Goal: Transaction & Acquisition: Purchase product/service

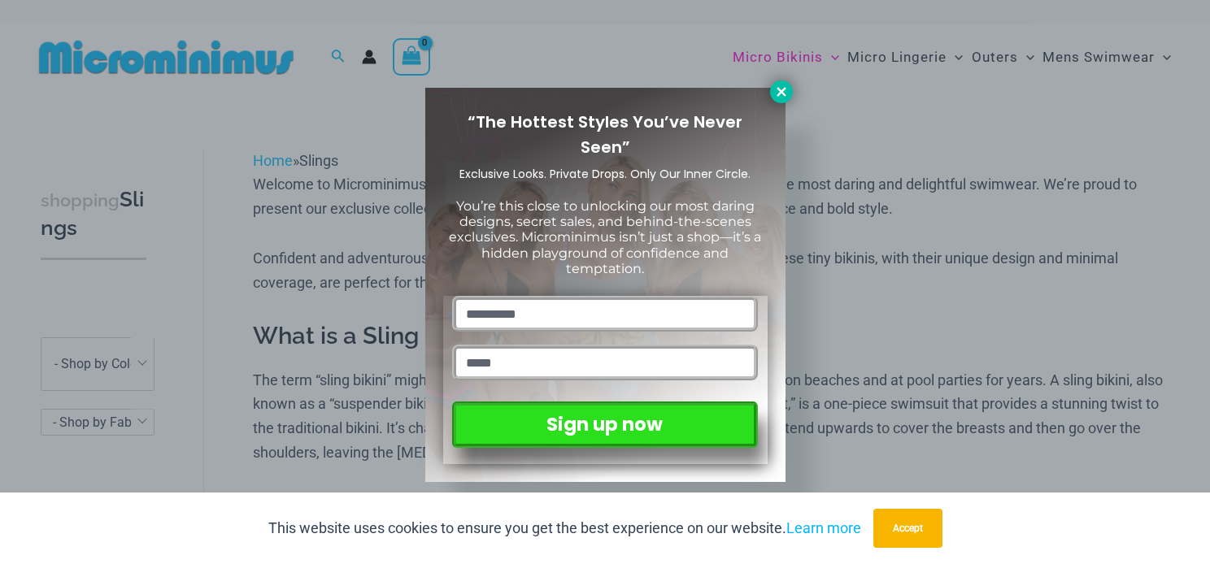
click at [776, 93] on icon at bounding box center [781, 92] width 15 height 15
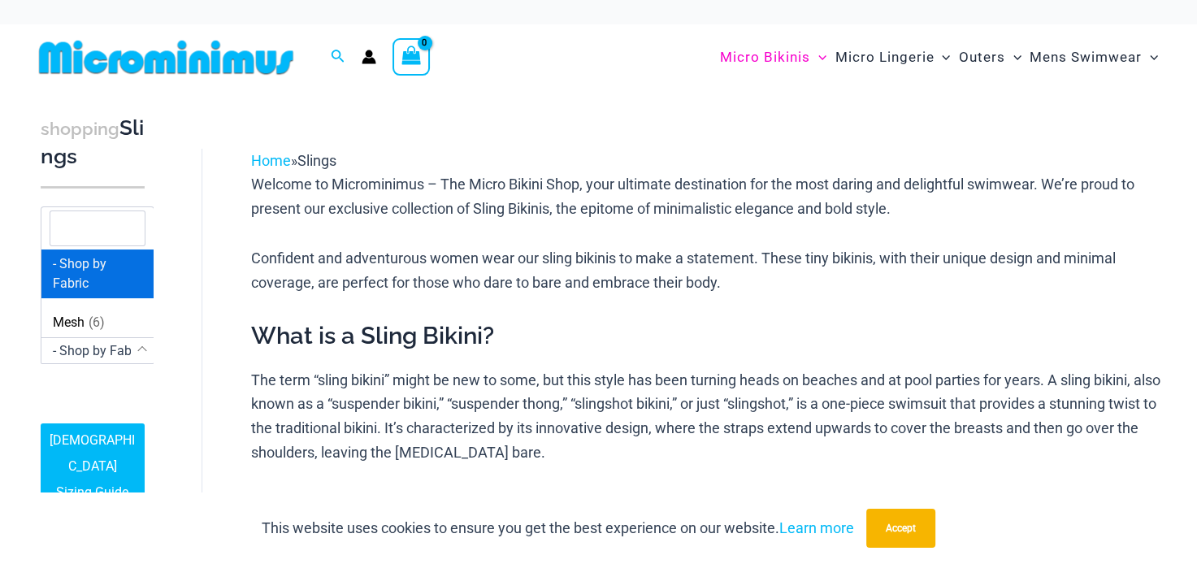
scroll to position [72, 5]
click at [91, 354] on span "- Shop by Fabric" at bounding box center [97, 350] width 93 height 15
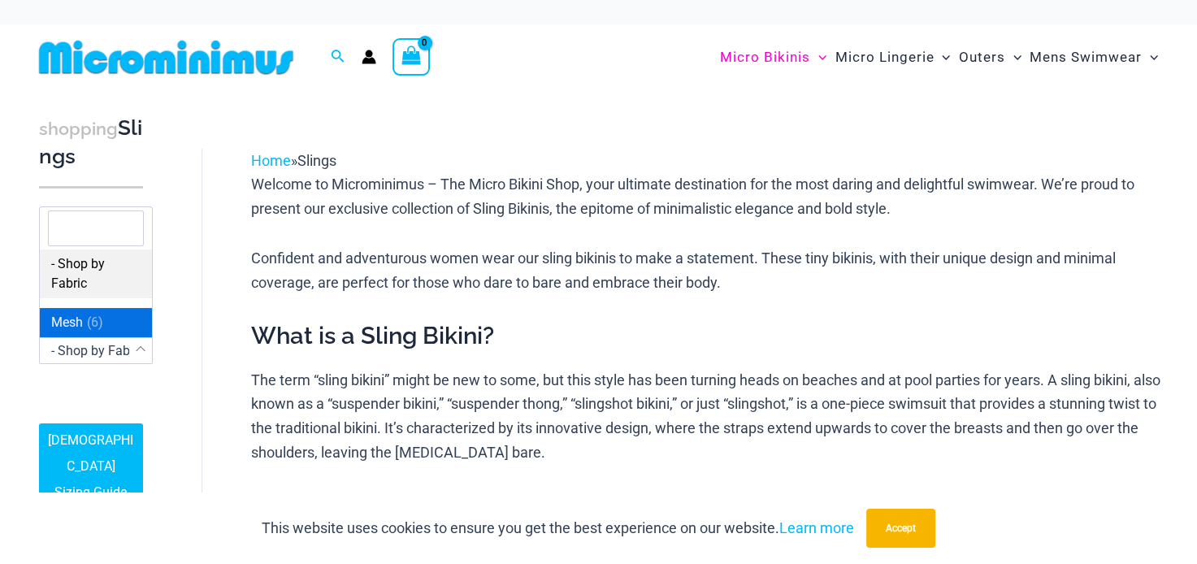
select select "****"
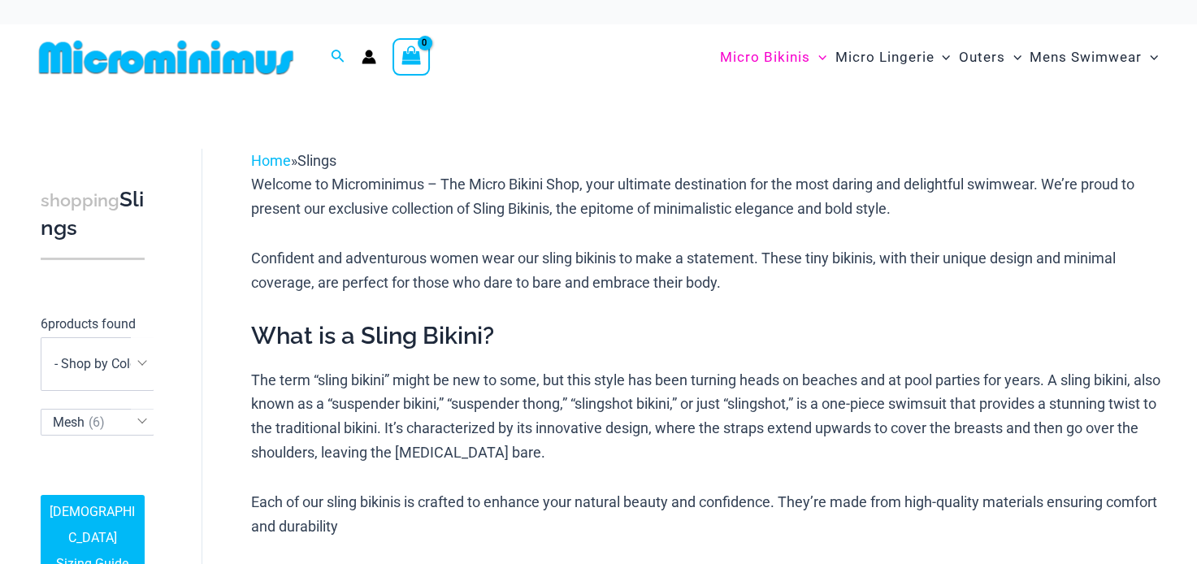
click at [66, 337] on p "6 products found" at bounding box center [93, 324] width 104 height 26
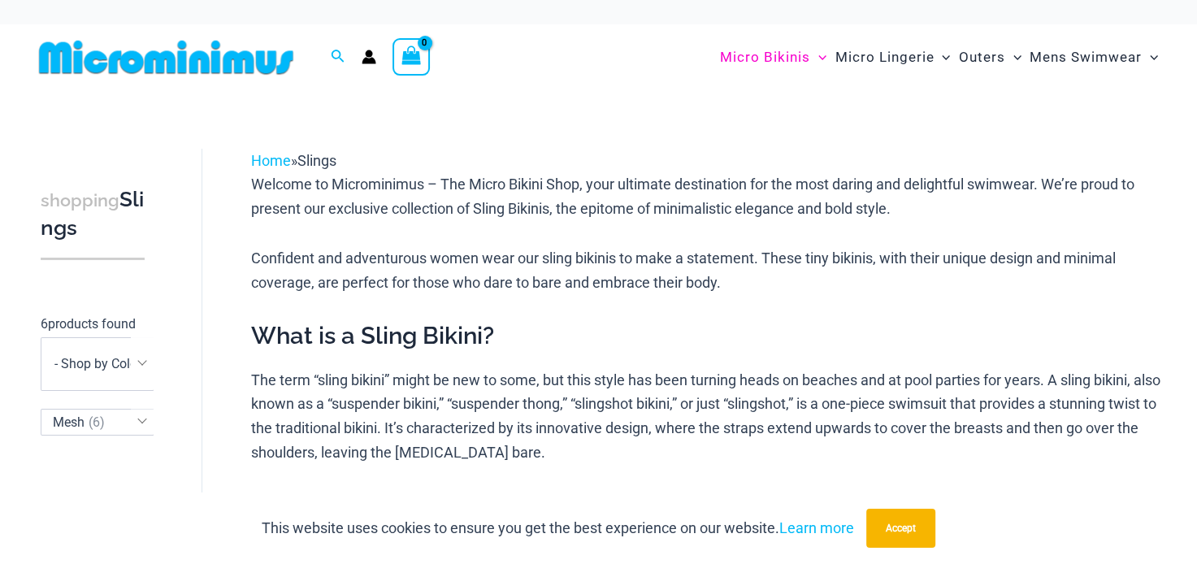
scroll to position [0, 5]
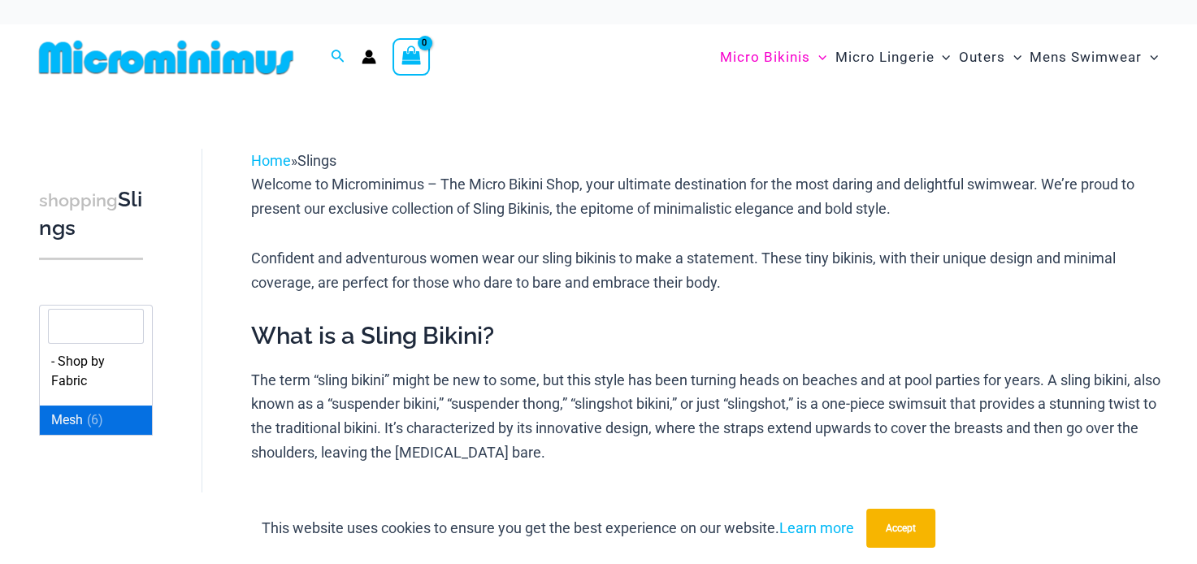
click at [68, 430] on span "Mesh ( 6 )" at bounding box center [79, 422] width 56 height 15
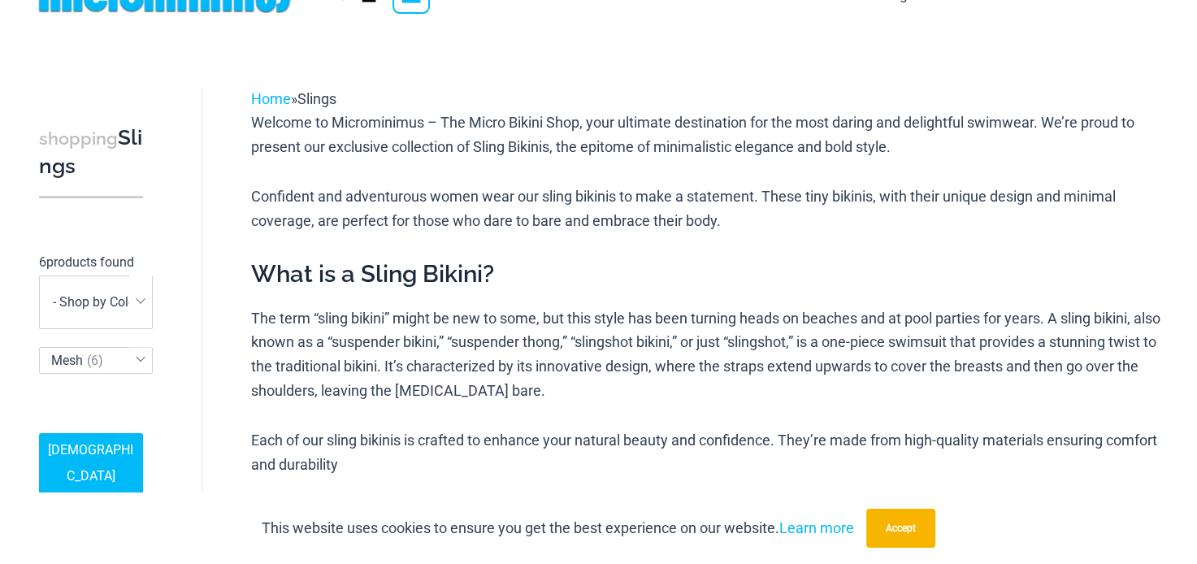
scroll to position [65, 0]
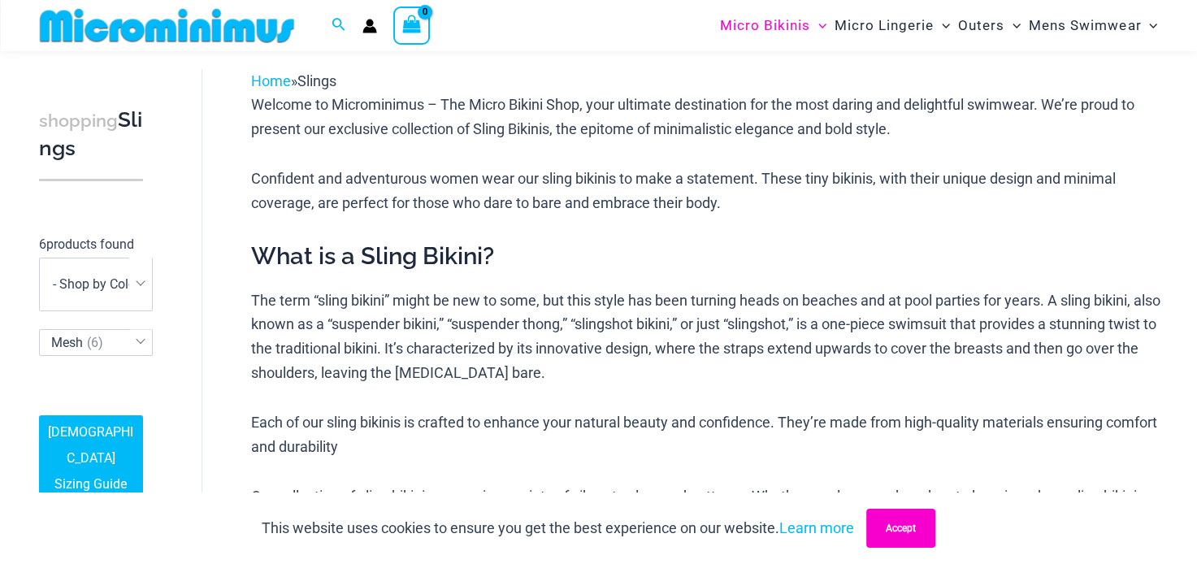
click at [912, 528] on button "Accept" at bounding box center [901, 528] width 69 height 39
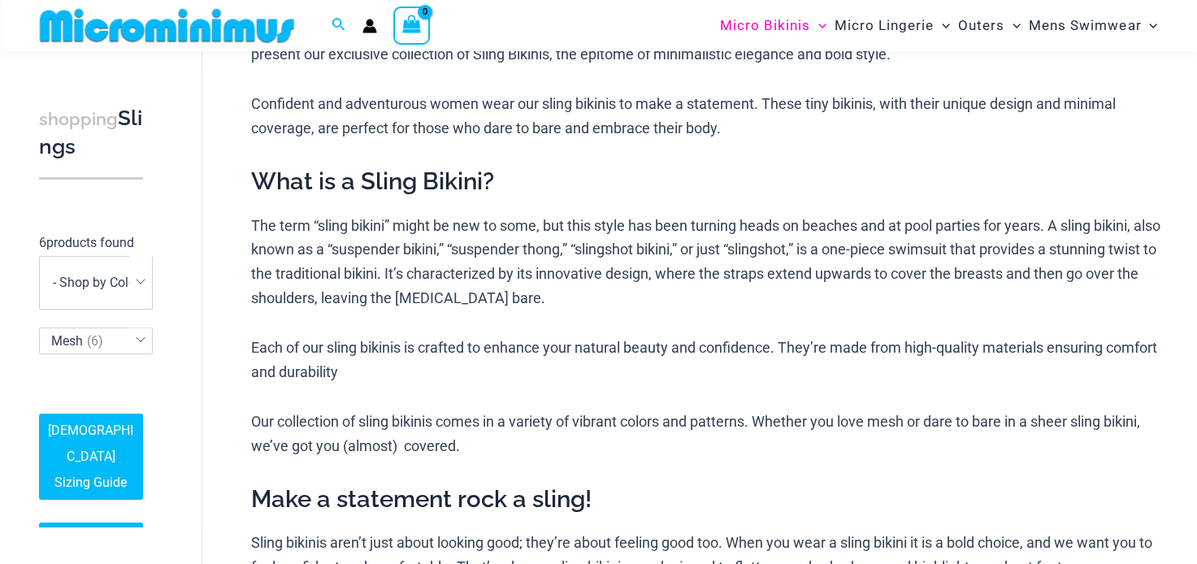
scroll to position [0, 0]
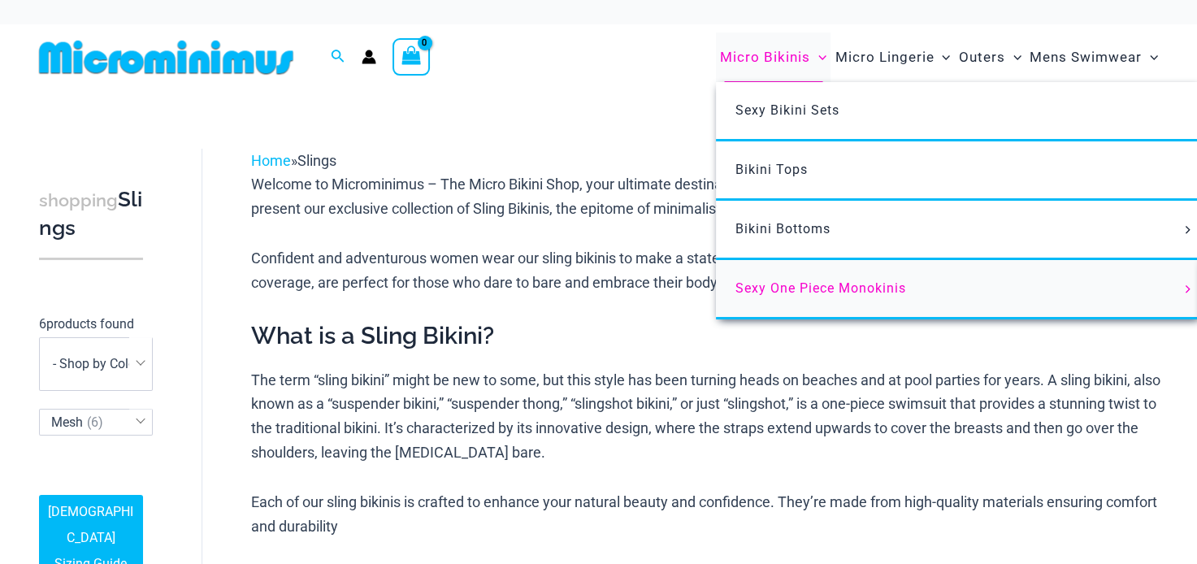
click at [754, 288] on span "Sexy One Piece Monokinis" at bounding box center [821, 287] width 171 height 15
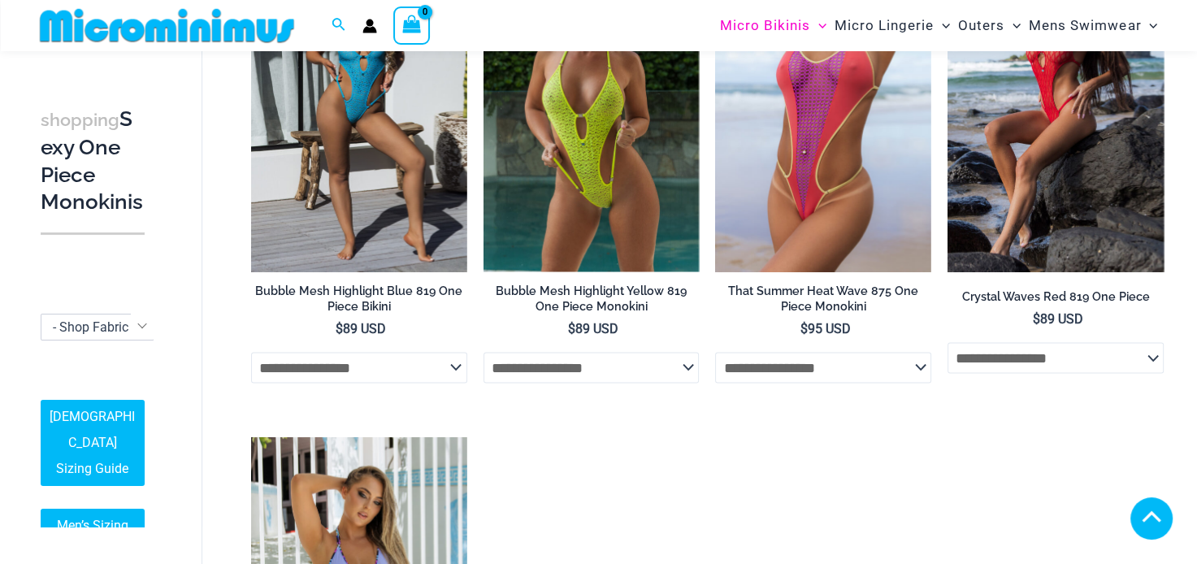
scroll to position [3174, 0]
